Goal: Transaction & Acquisition: Book appointment/travel/reservation

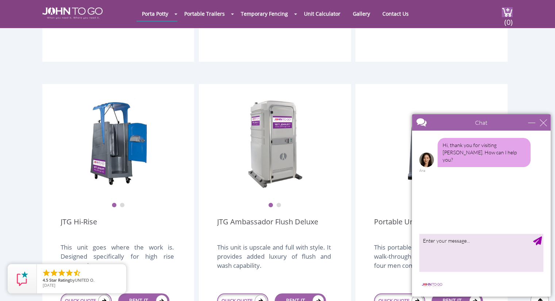
scroll to position [511, 0]
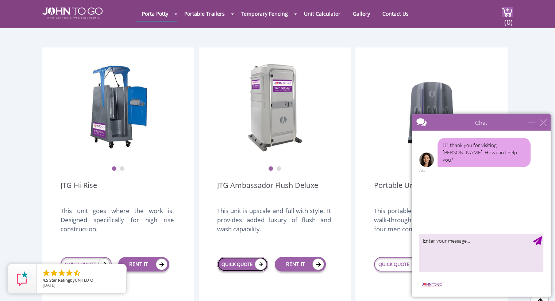
click at [248, 257] on link "QUICK QUOTE" at bounding box center [242, 264] width 51 height 15
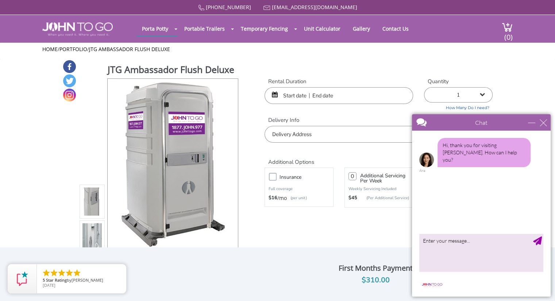
click at [305, 96] on input "text" at bounding box center [338, 95] width 148 height 17
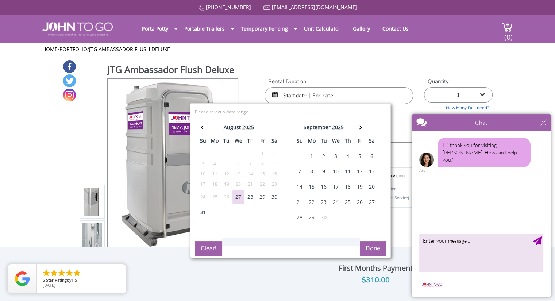
click at [370, 169] on div "13" at bounding box center [372, 171] width 12 height 15
click at [295, 185] on div "14" at bounding box center [300, 186] width 12 height 15
type input "[DATE] to [DATE]"
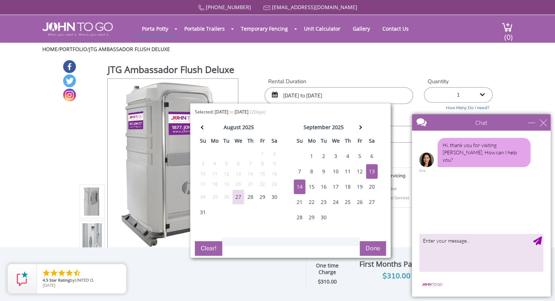
click at [371, 247] on button "Done" at bounding box center [373, 248] width 26 height 15
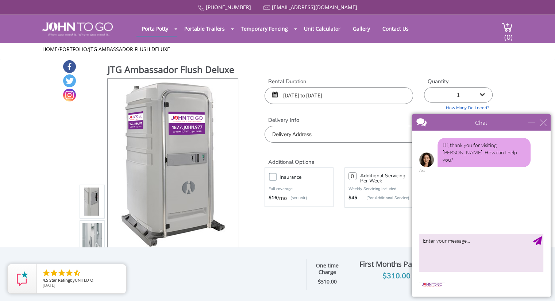
click at [342, 135] on input "text" at bounding box center [378, 134] width 228 height 17
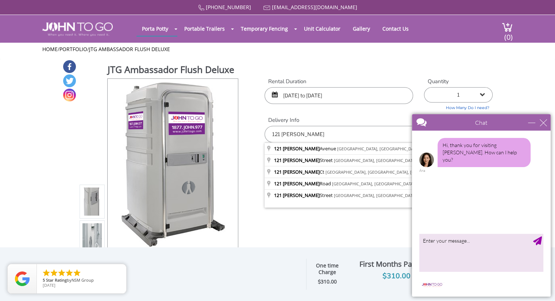
type input "[STREET_ADDRESS][PERSON_NAME]"
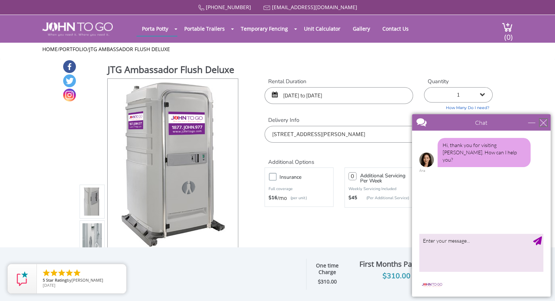
click at [546, 125] on div "close" at bounding box center [542, 122] width 7 height 7
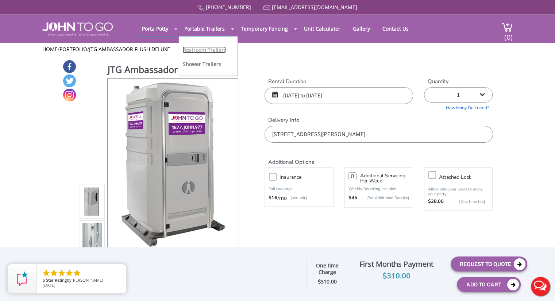
click at [203, 49] on link "Restroom Trailers" at bounding box center [203, 49] width 43 height 7
